Goal: Task Accomplishment & Management: Manage account settings

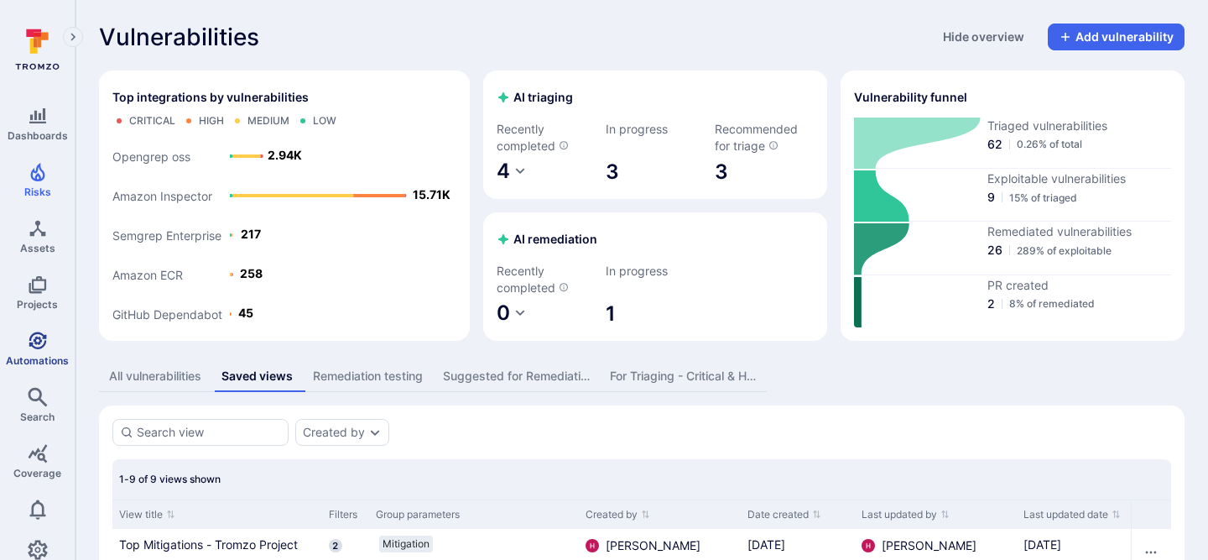
click at [39, 332] on icon "Automations" at bounding box center [38, 340] width 18 height 18
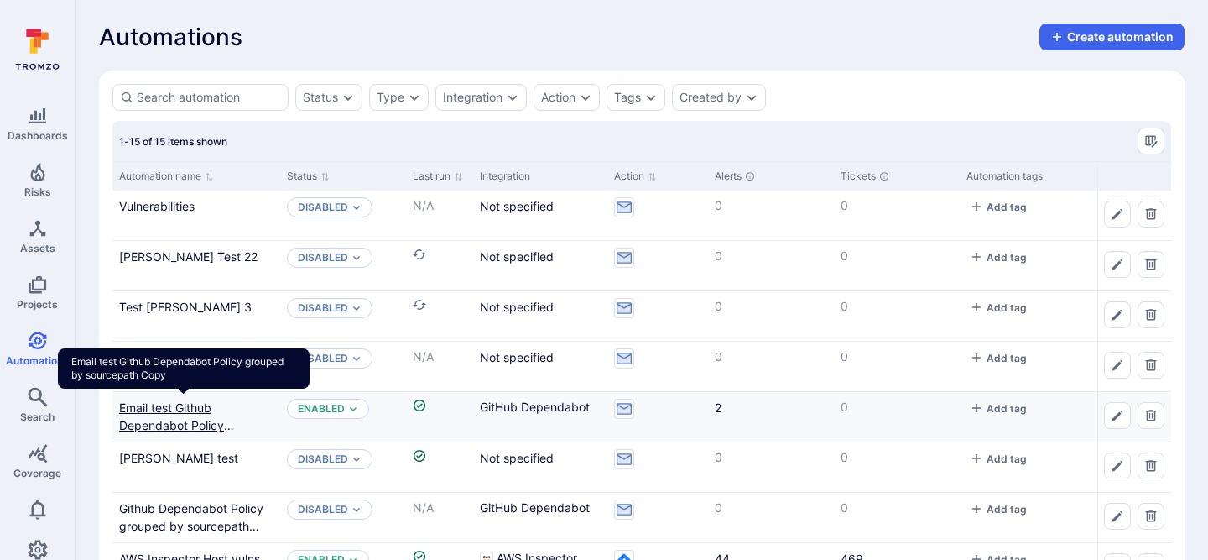
click at [189, 411] on link "Email test Github Dependabot Policy grouped by sourcepath Copy" at bounding box center [184, 433] width 130 height 67
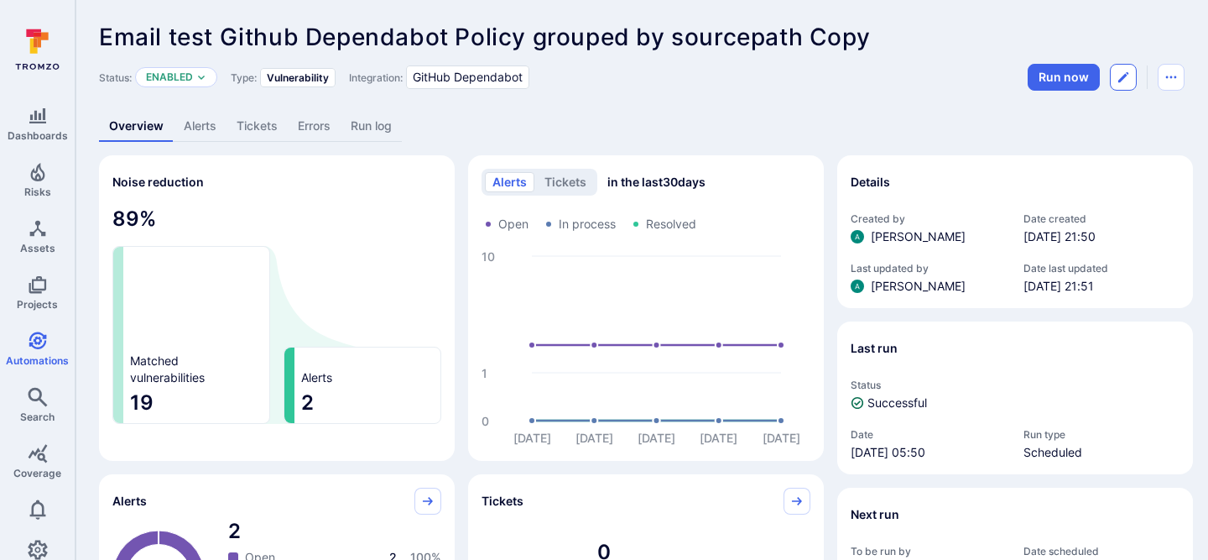
click at [1122, 74] on icon "Edit automation" at bounding box center [1122, 76] width 13 height 13
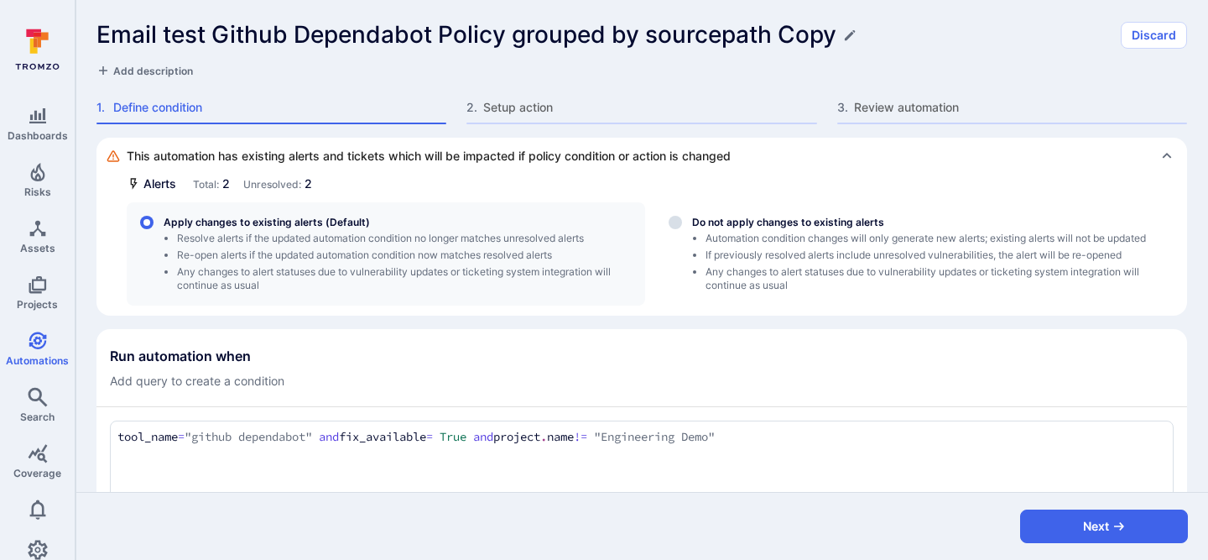
click at [511, 91] on div "Email test Github Dependabot Policy grouped by sourcepath Copy Discard Add desc…" at bounding box center [641, 69] width 1132 height 138
click at [513, 103] on span "Setup action" at bounding box center [649, 107] width 333 height 17
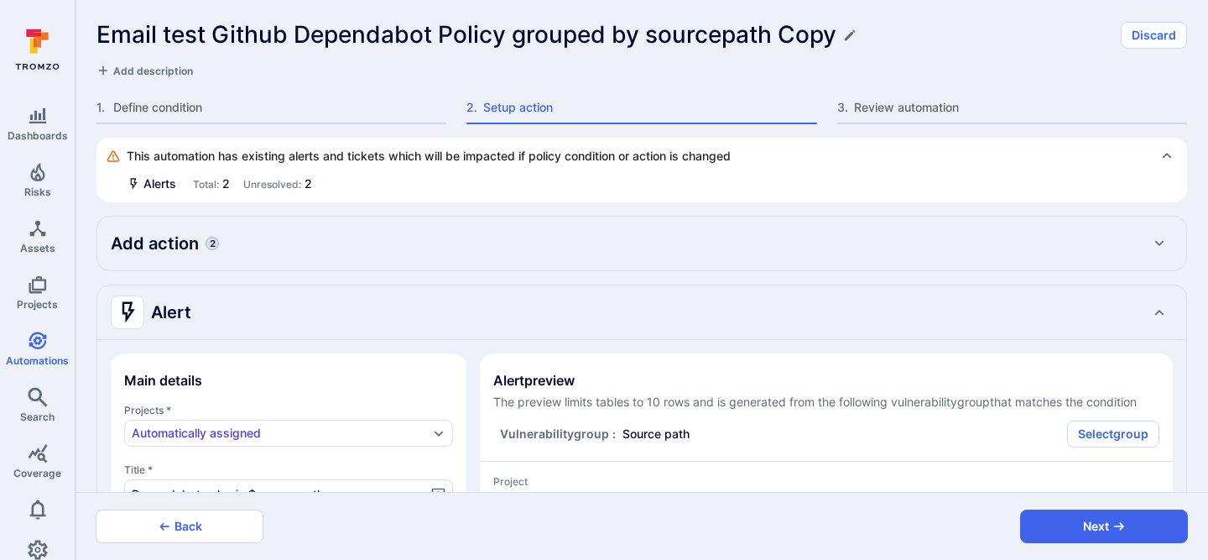
type textarea "x"
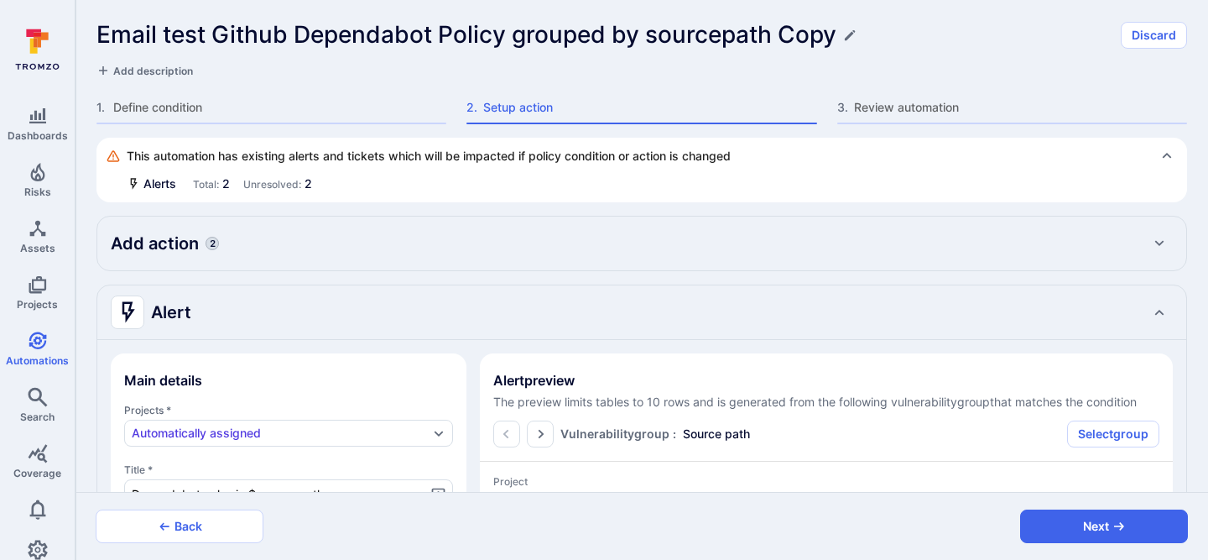
type textarea "x"
click at [524, 237] on div "Add action 2" at bounding box center [642, 243] width 1062 height 27
type textarea "x"
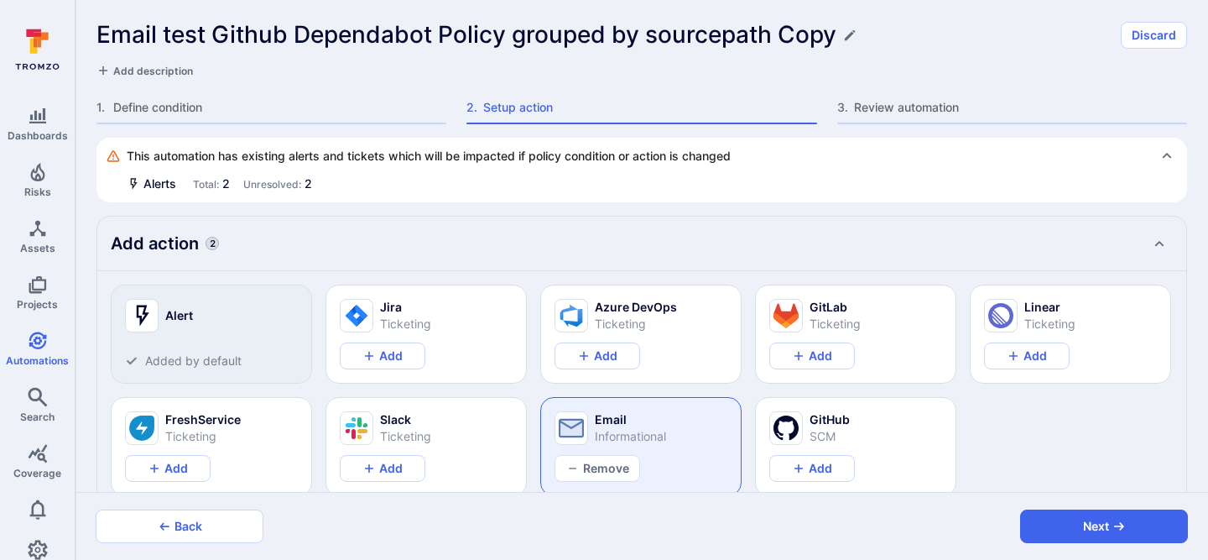
click at [528, 235] on div "Add action 2" at bounding box center [642, 243] width 1062 height 27
type textarea "x"
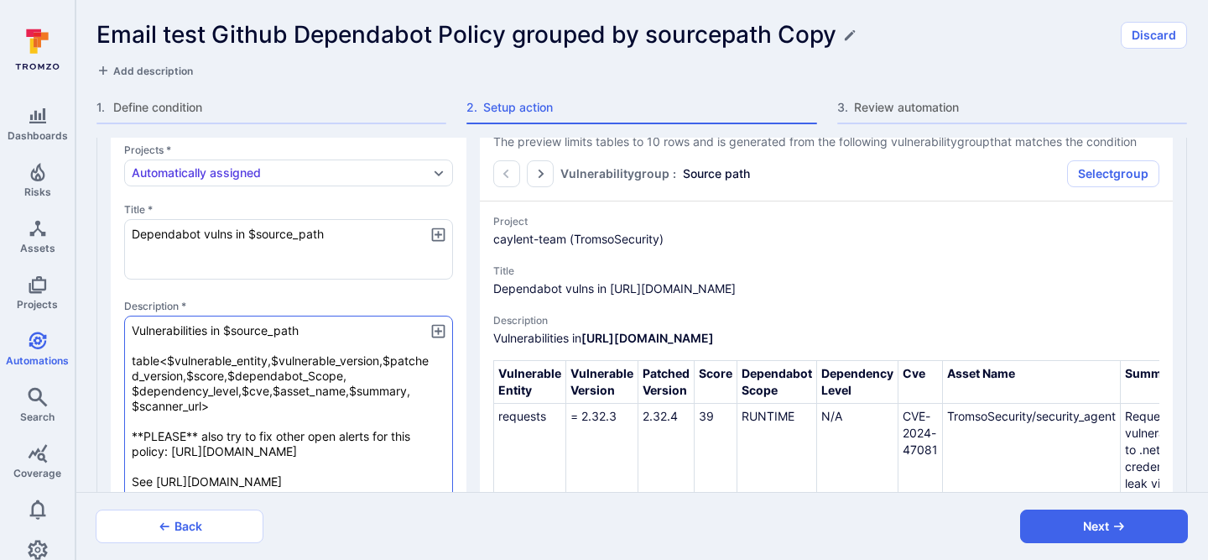
scroll to position [190, 0]
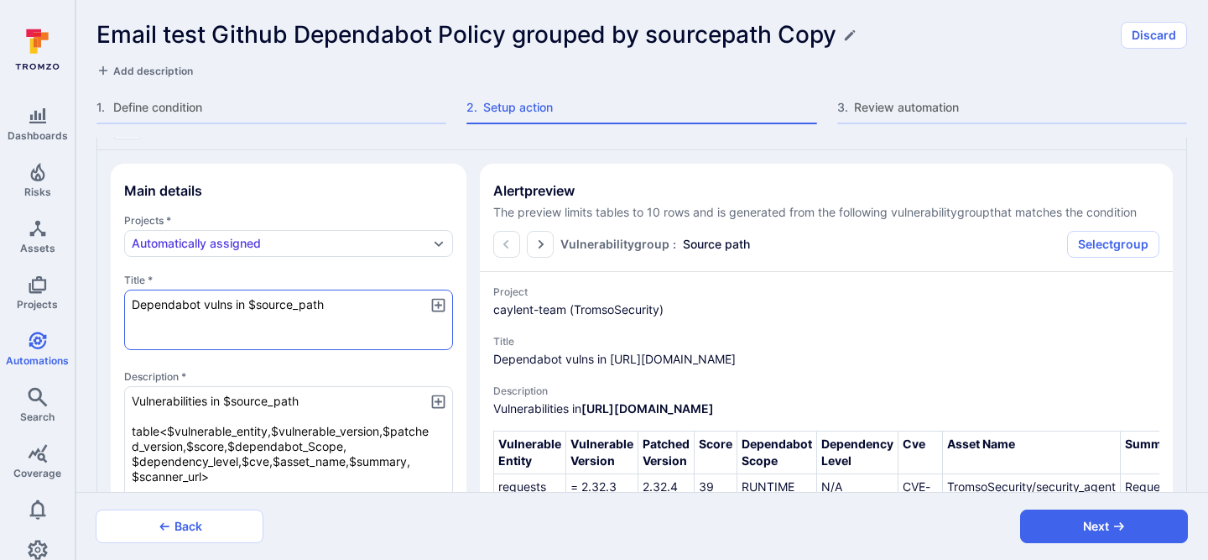
click at [379, 309] on textarea "Dependabot vulns in $source_path" at bounding box center [288, 319] width 329 height 60
type textarea "Dependabot vulns in $source_path"
type textarea "x"
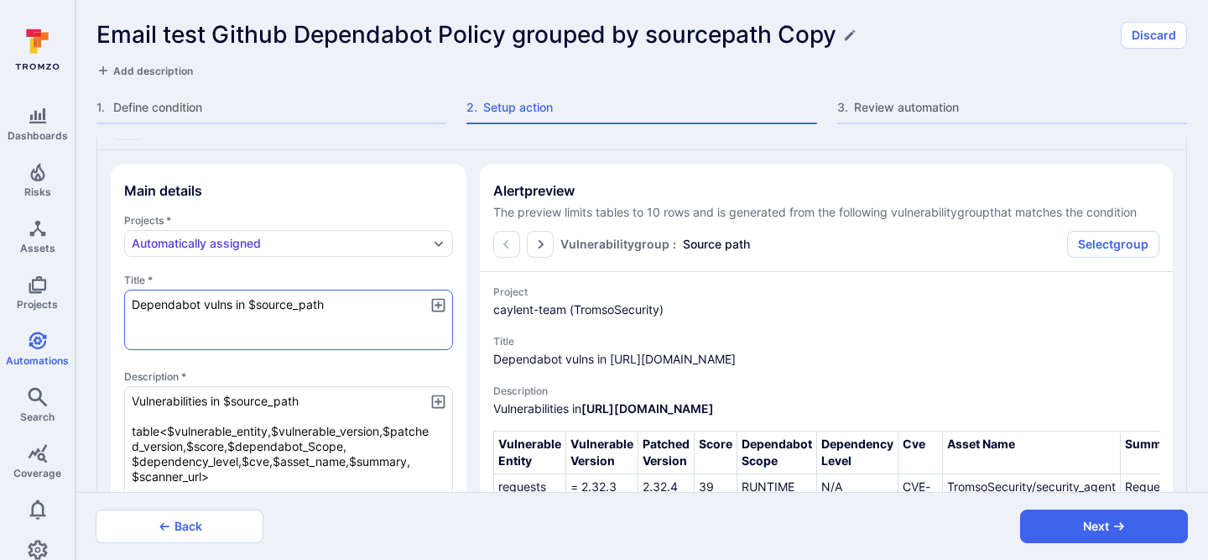
type textarea "x"
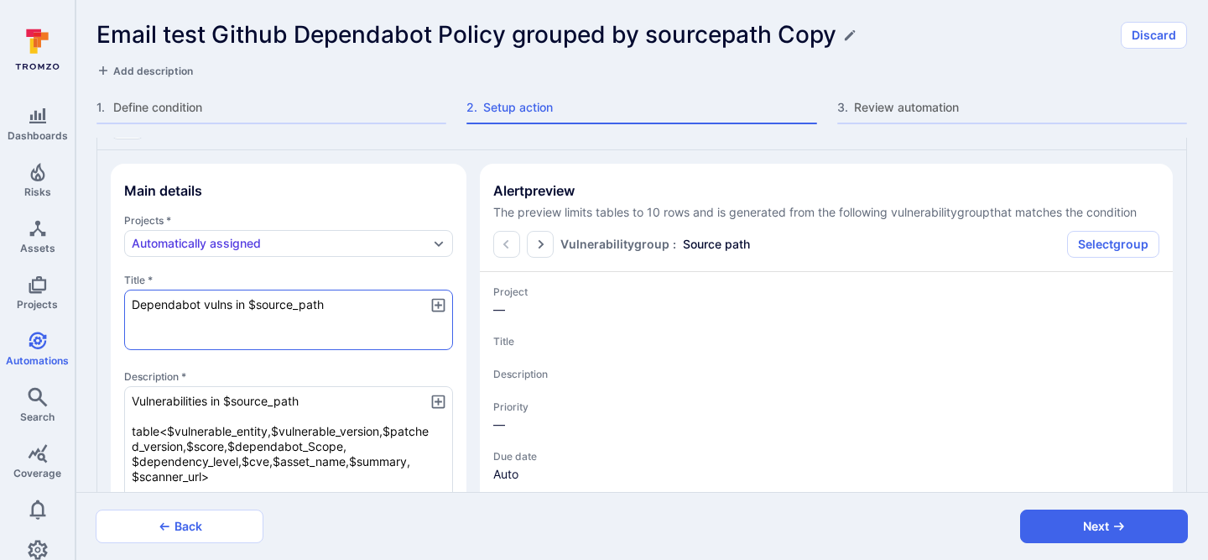
type textarea "x"
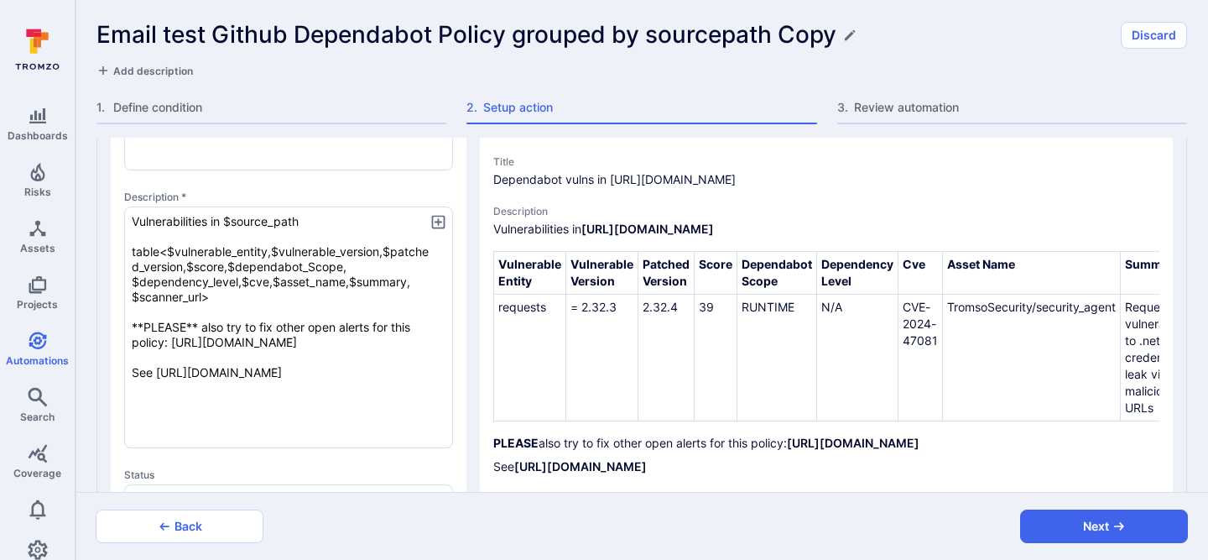
scroll to position [366, 0]
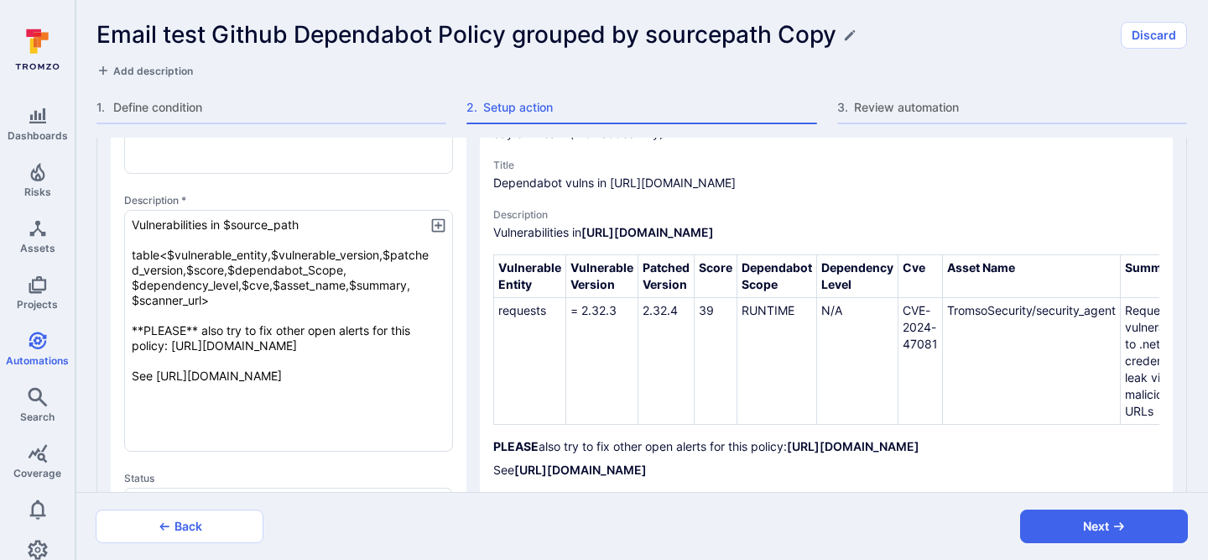
type textarea "Dependabot vulns in $source_path"
click at [444, 218] on icon "button" at bounding box center [437, 224] width 13 height 13
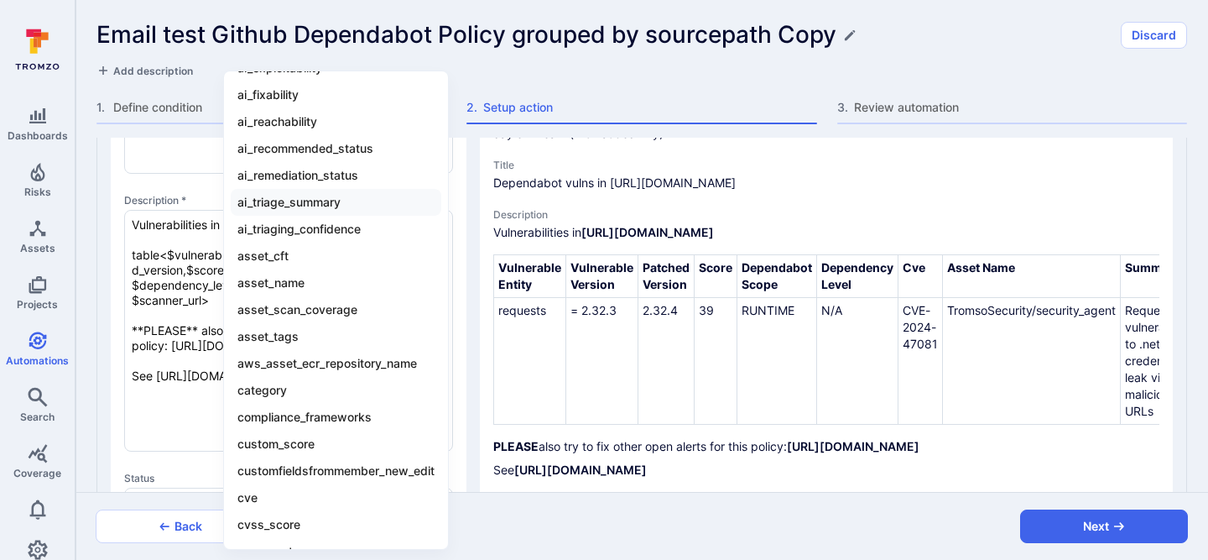
scroll to position [0, 0]
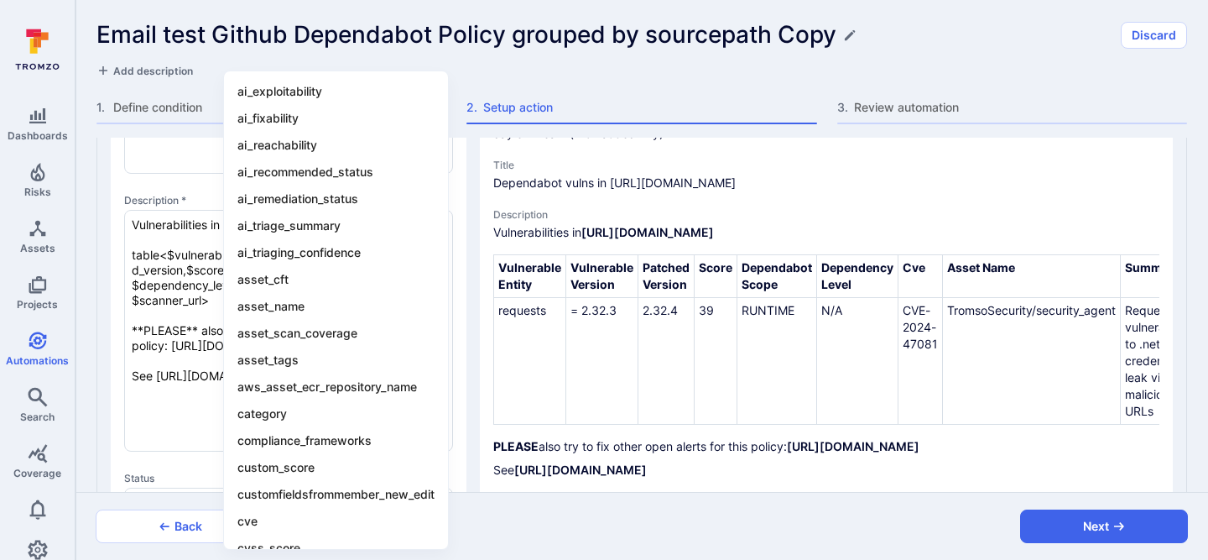
click at [470, 217] on div at bounding box center [604, 280] width 1208 height 560
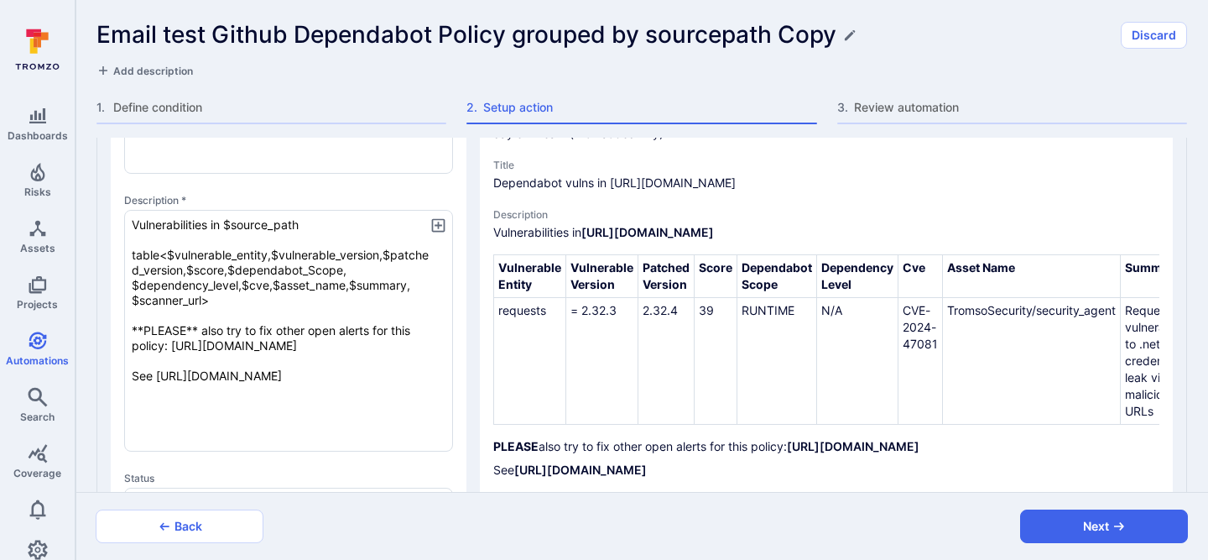
click at [469, 265] on div "Main details Projects * Automatically assigned Title * Dependabot vulns in $sou…" at bounding box center [641, 543] width 1089 height 1139
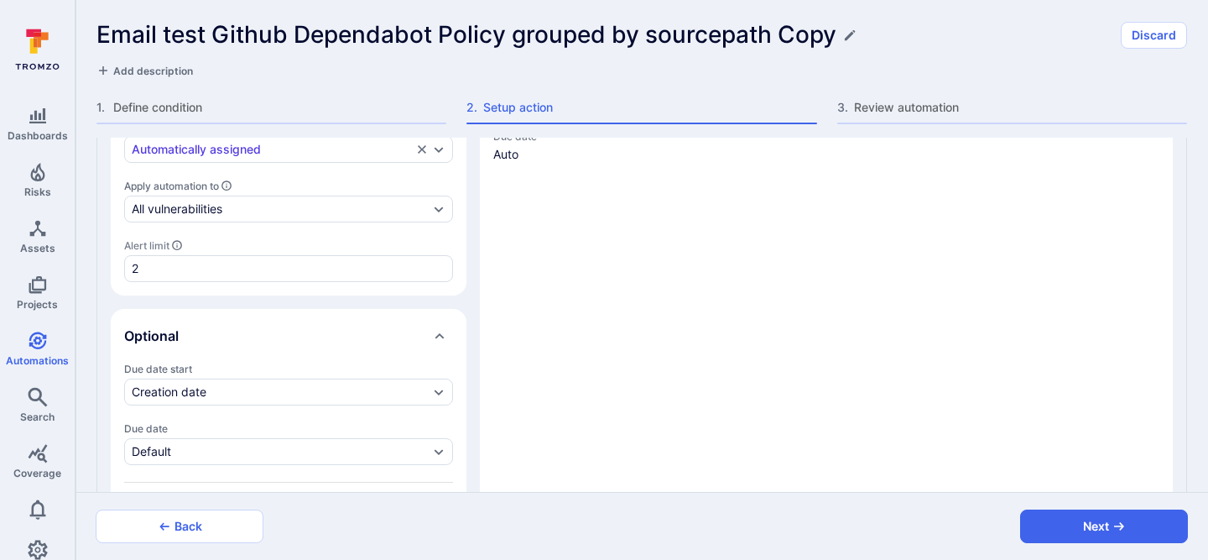
scroll to position [821, 0]
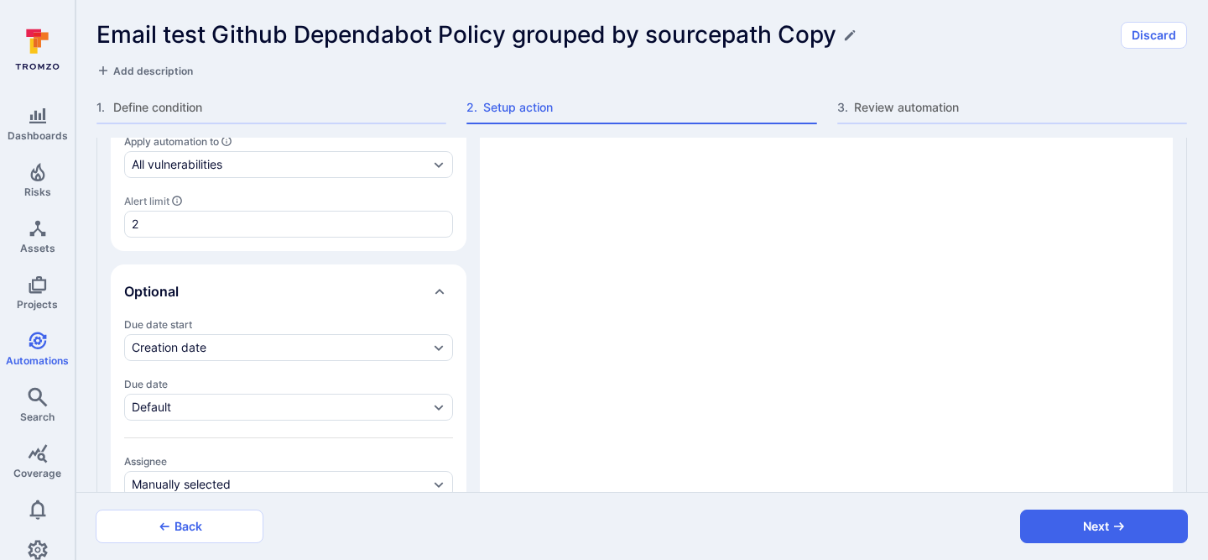
click at [440, 289] on icon "Collapse" at bounding box center [439, 292] width 9 height 6
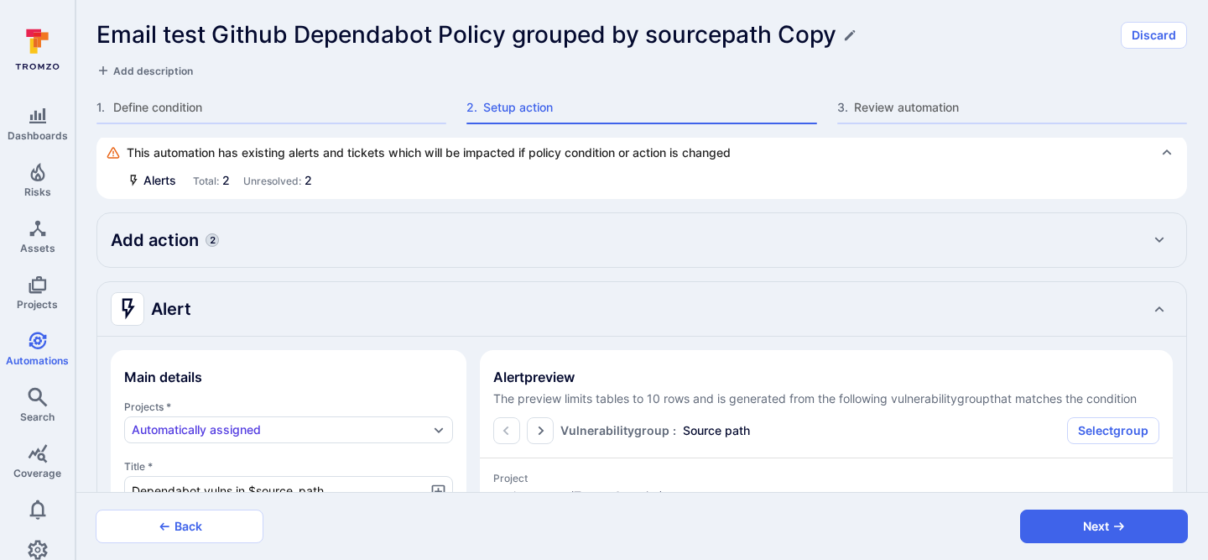
scroll to position [3, 0]
click at [1163, 151] on icon at bounding box center [1166, 153] width 13 height 13
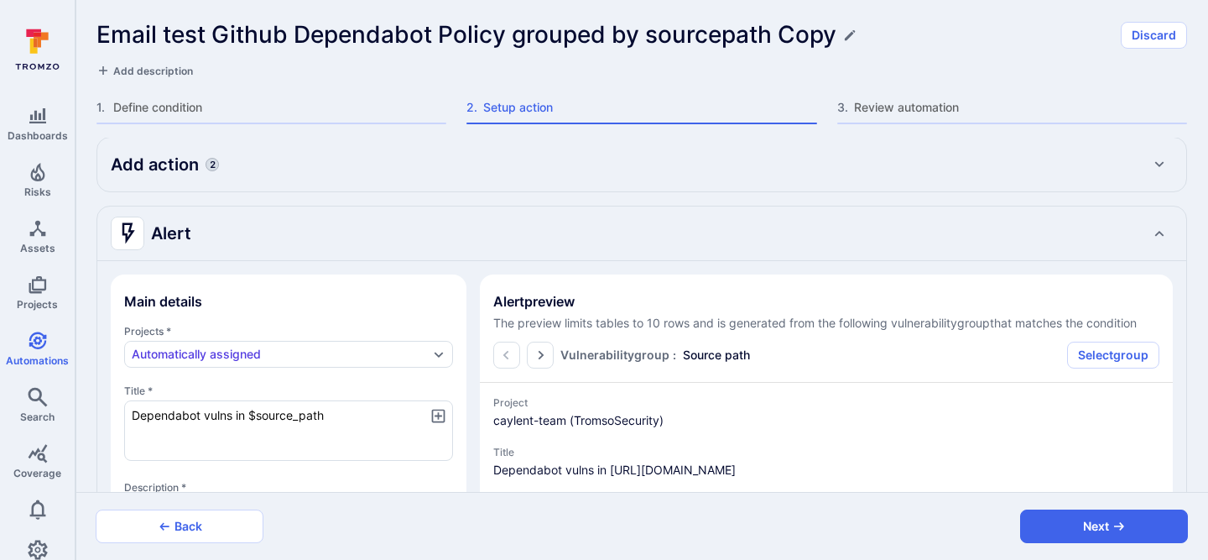
scroll to position [0, 0]
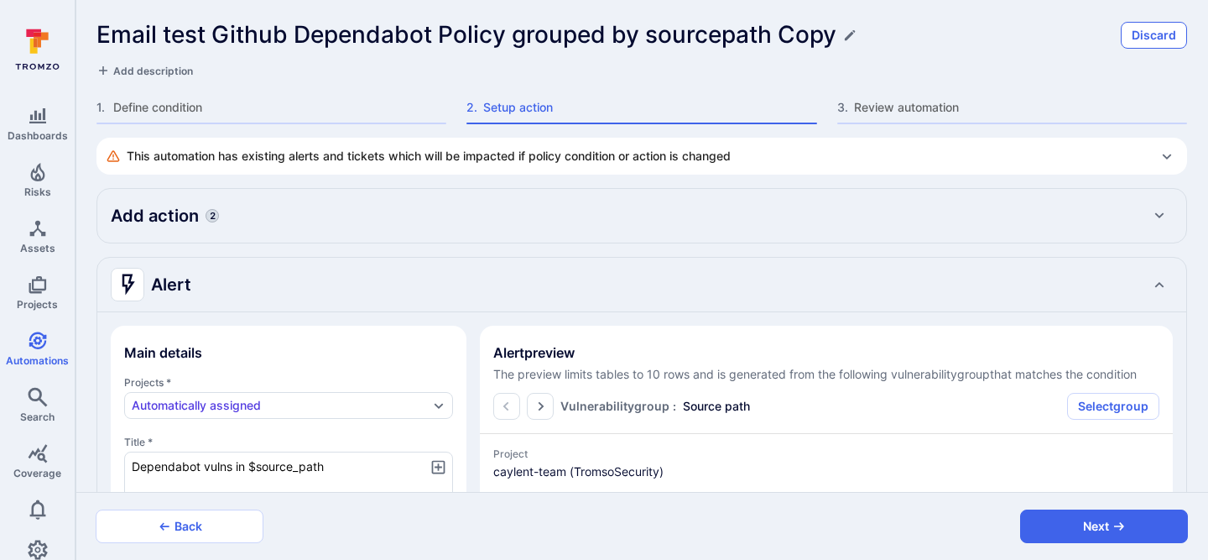
click at [1144, 31] on button "Discard" at bounding box center [1154, 35] width 66 height 27
